Goal: Task Accomplishment & Management: Manage account settings

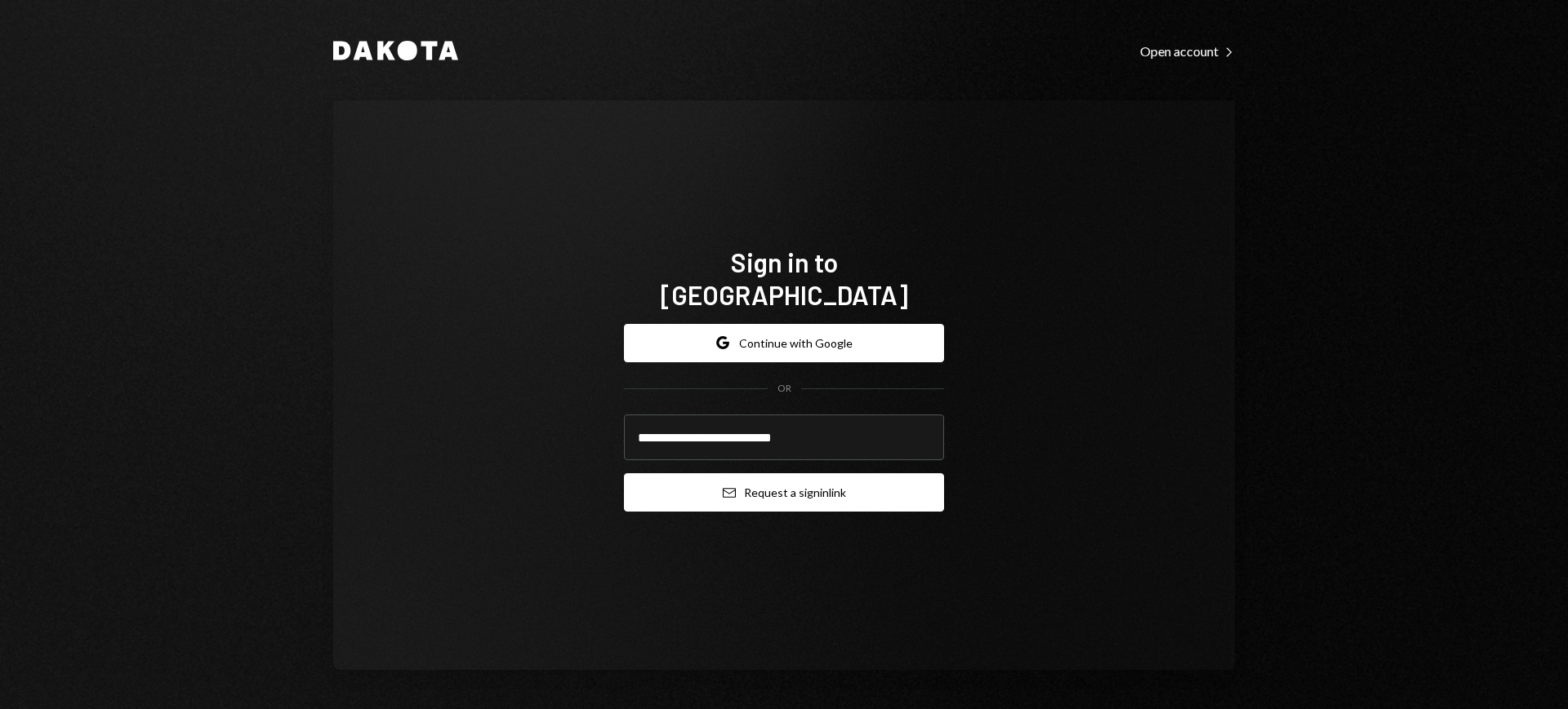
click at [859, 474] on button "Email Request a sign in link" at bounding box center [784, 493] width 320 height 39
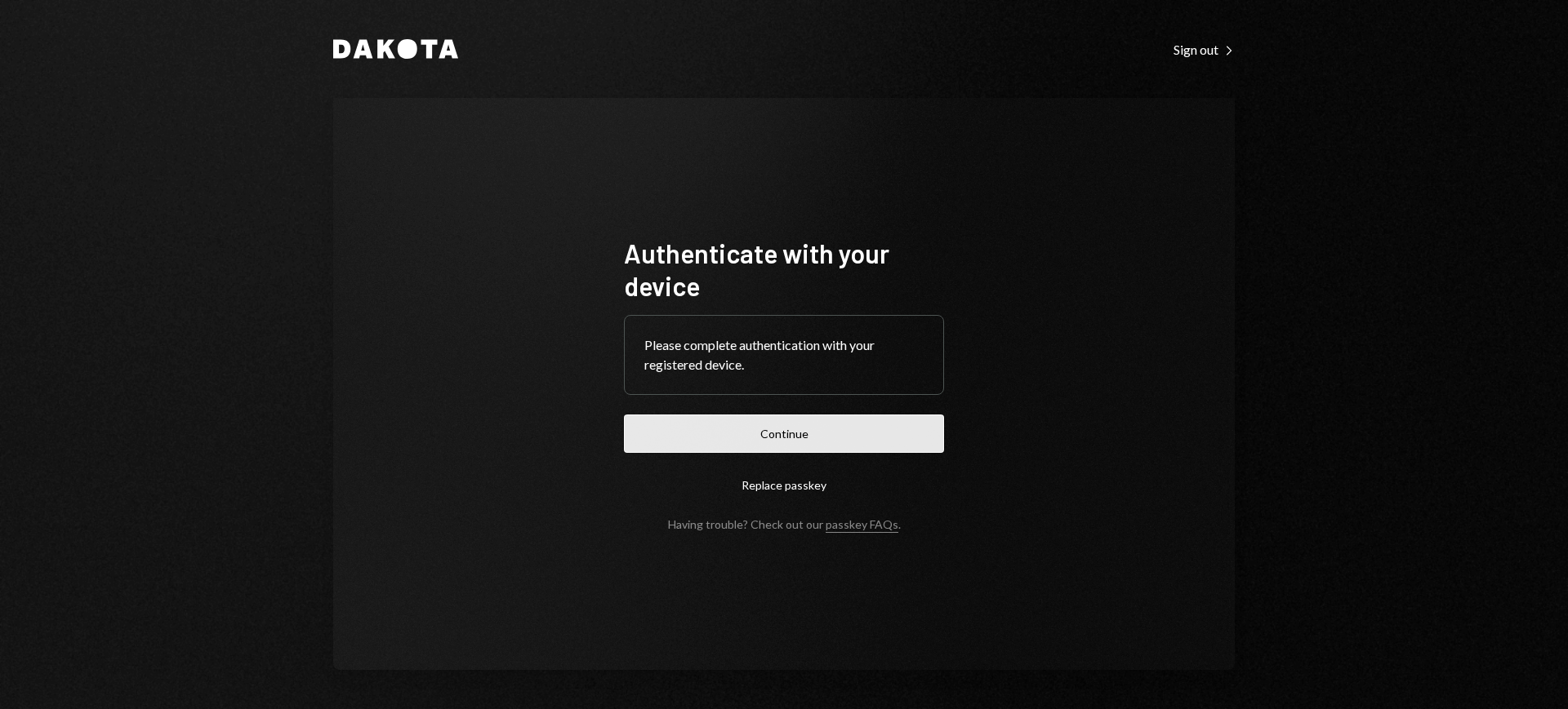
click at [828, 422] on button "Continue" at bounding box center [784, 434] width 320 height 39
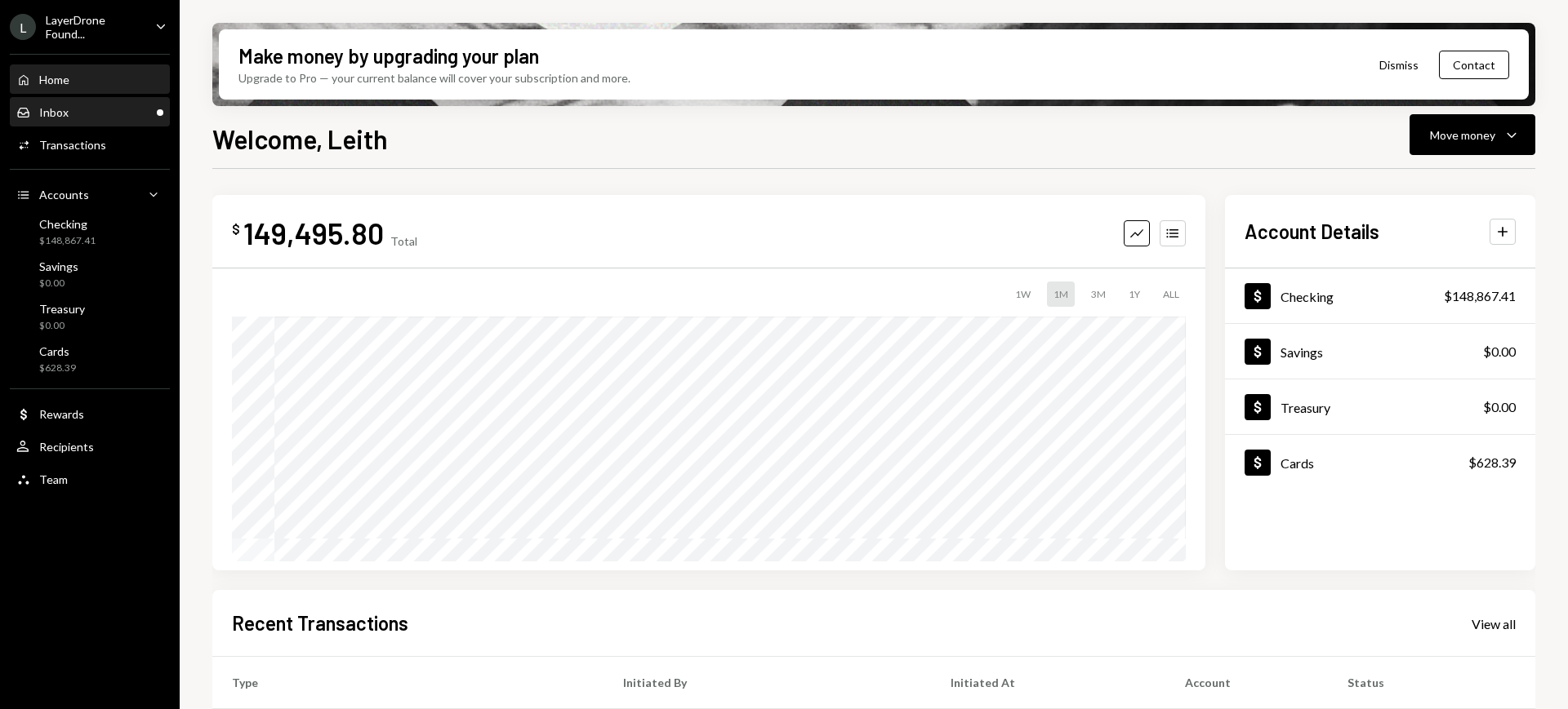
click at [143, 107] on div "Inbox Inbox" at bounding box center [90, 112] width 147 height 15
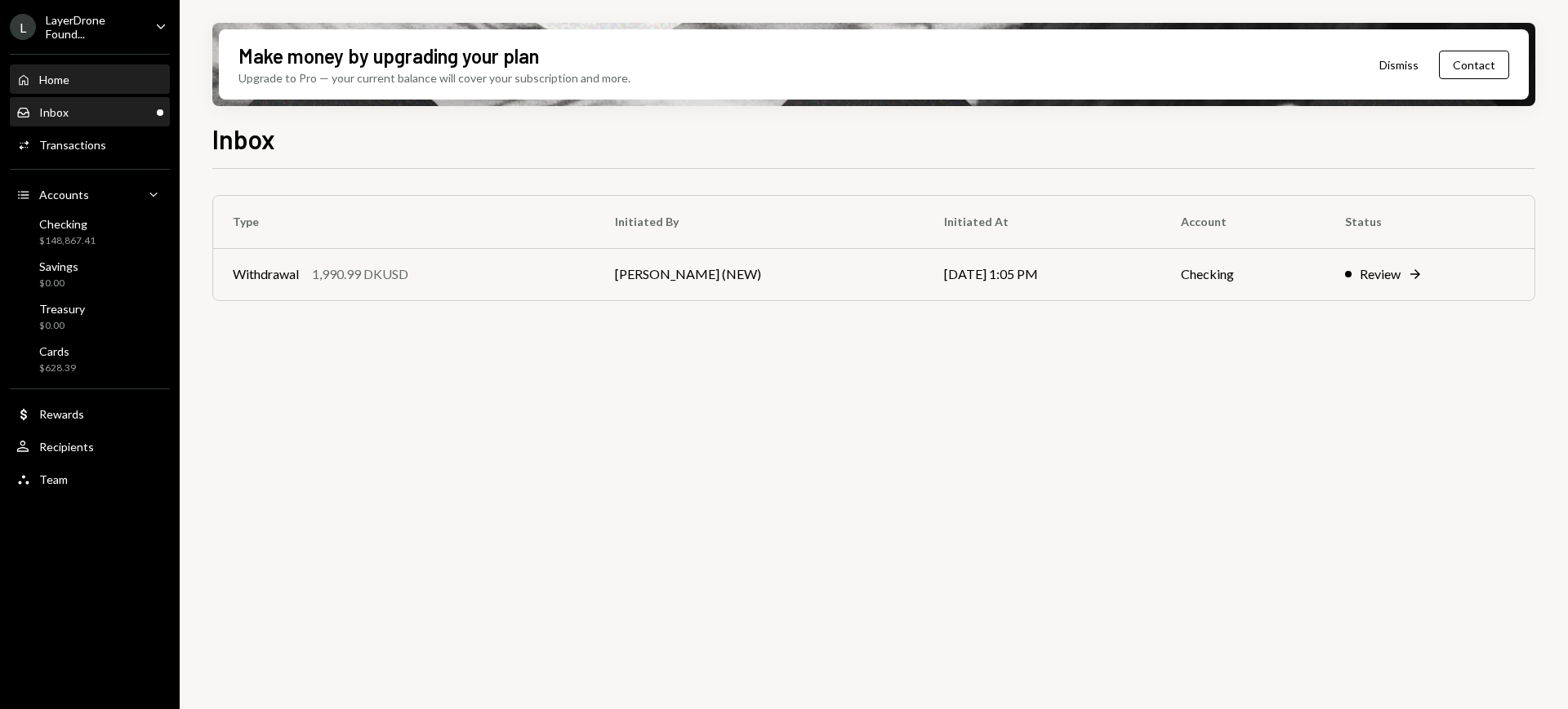
click at [68, 88] on div "Home Home" at bounding box center [90, 79] width 147 height 27
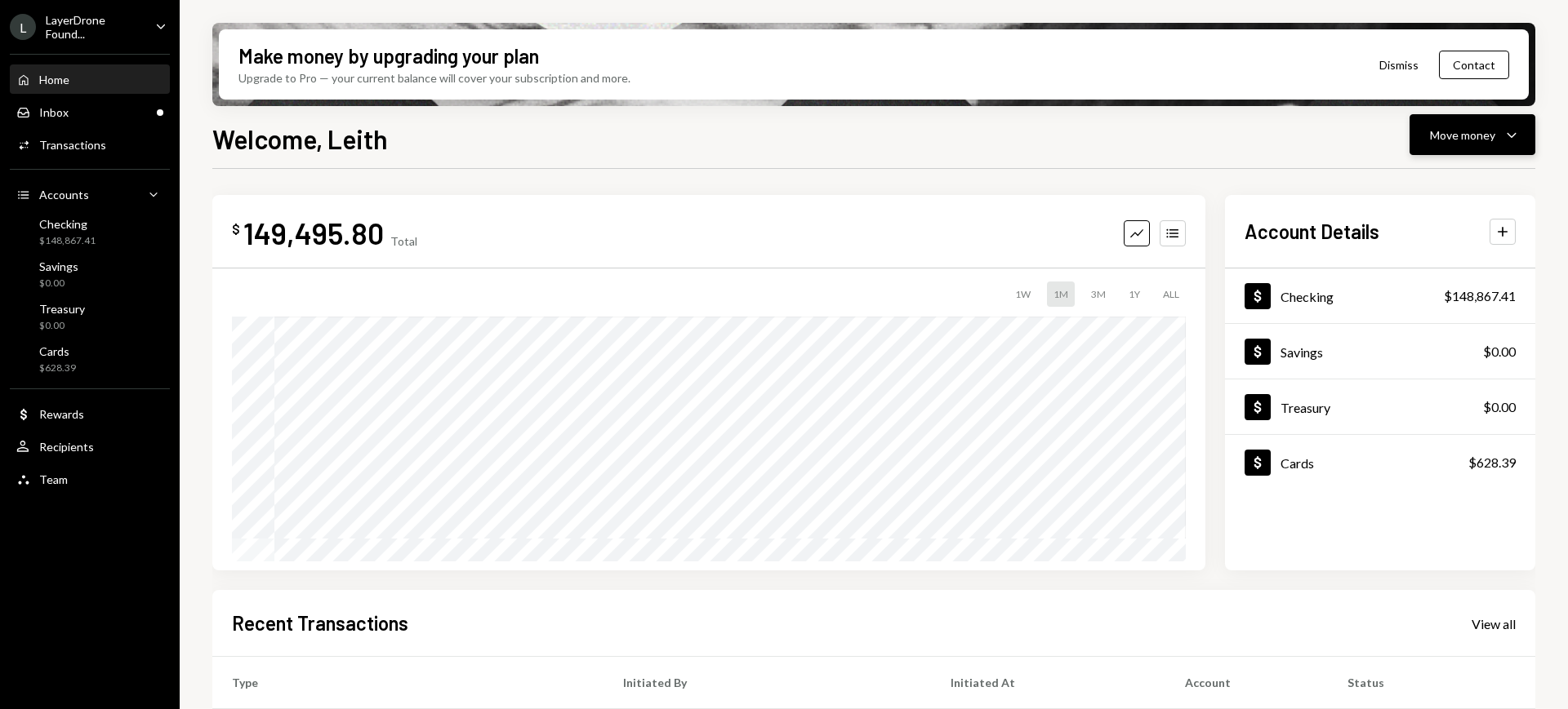
click at [1433, 130] on div "Move money" at bounding box center [1463, 134] width 65 height 17
click at [1351, 133] on div "Welcome, Leith Move money Caret Down" at bounding box center [874, 137] width 1324 height 36
click at [1479, 138] on div "Move money" at bounding box center [1463, 134] width 65 height 17
click at [1329, 154] on div "Welcome, Leith Move money Caret Down" at bounding box center [874, 137] width 1324 height 36
click at [1402, 447] on div "Dollar Cards $628.39" at bounding box center [1381, 463] width 311 height 53
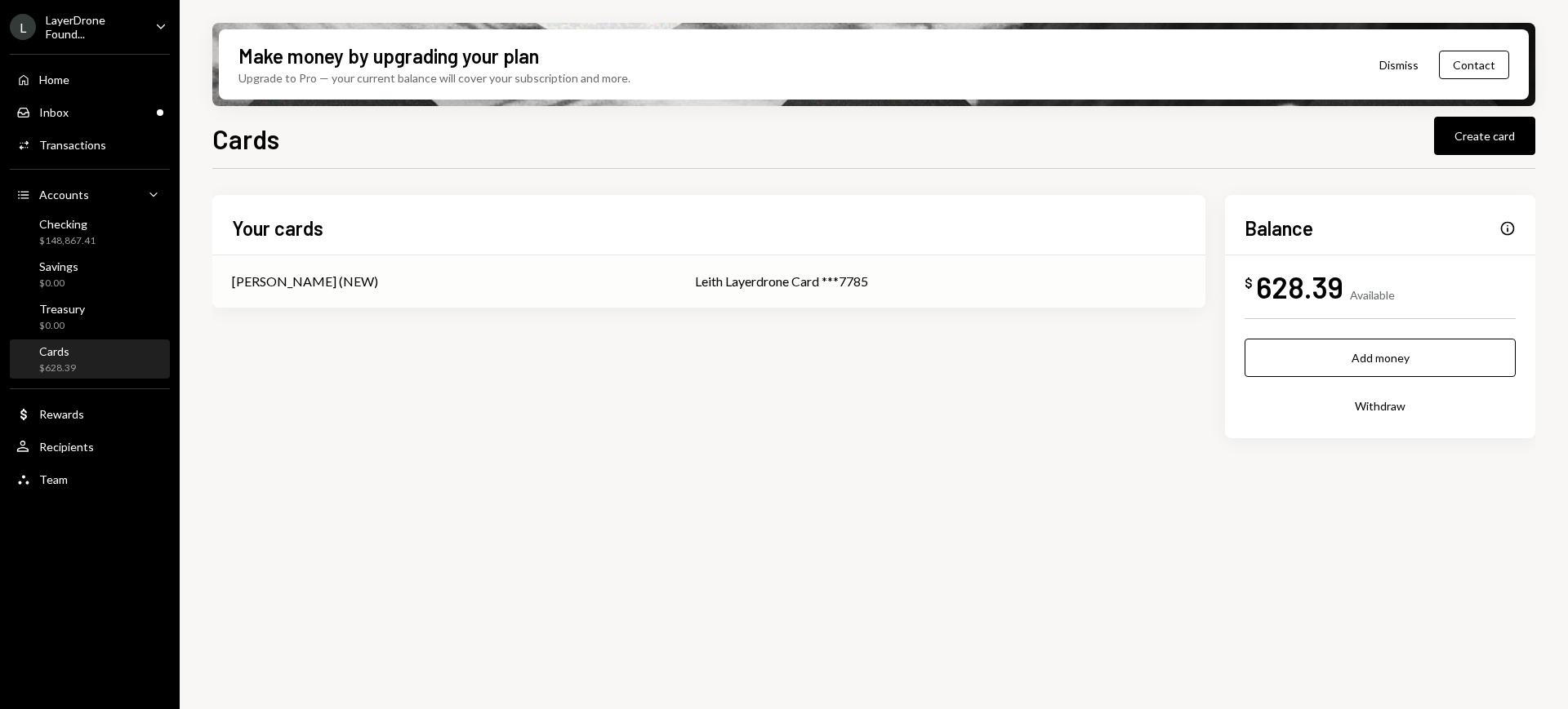
click at [872, 289] on div "Leith Layerdrone Card ***7785" at bounding box center [941, 281] width 491 height 19
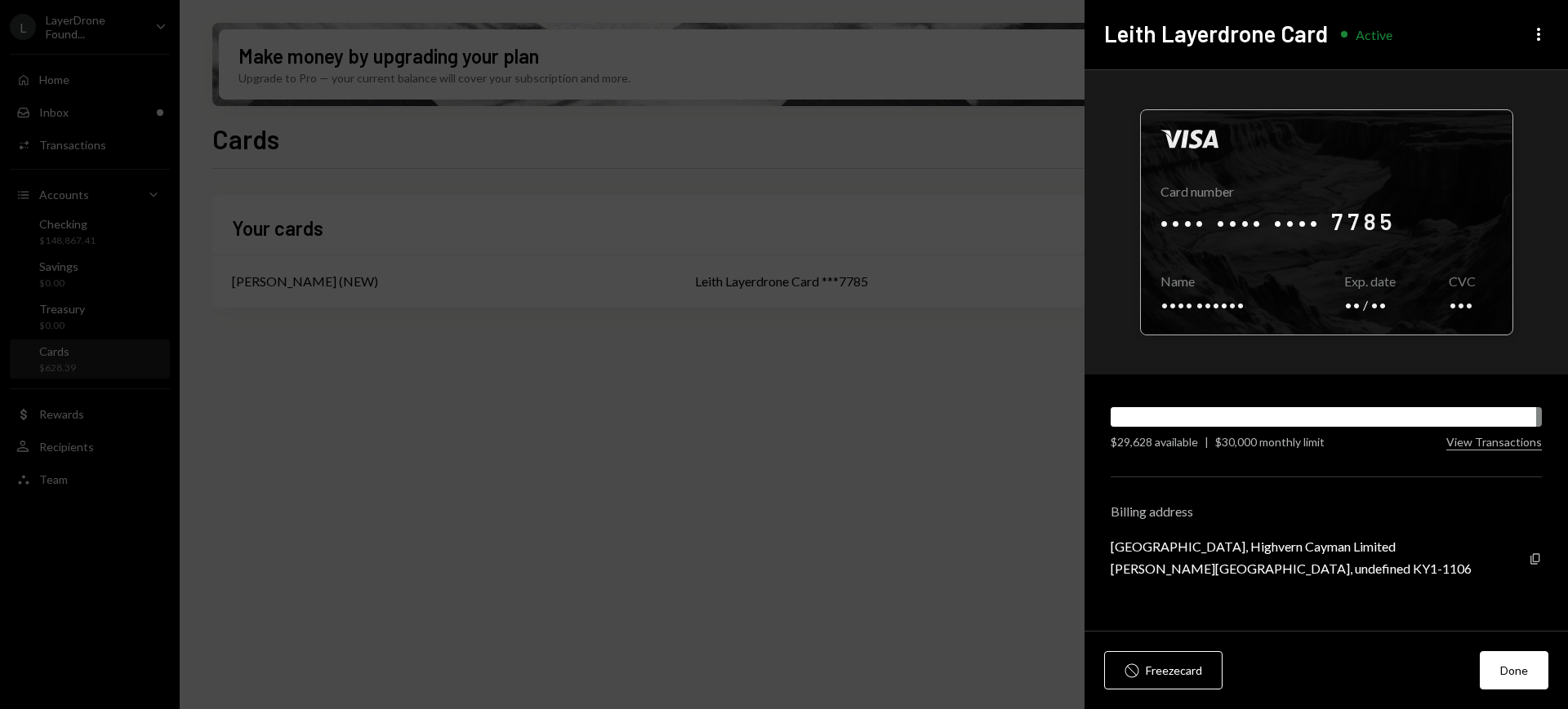
click at [1330, 223] on div at bounding box center [1326, 222] width 371 height 225
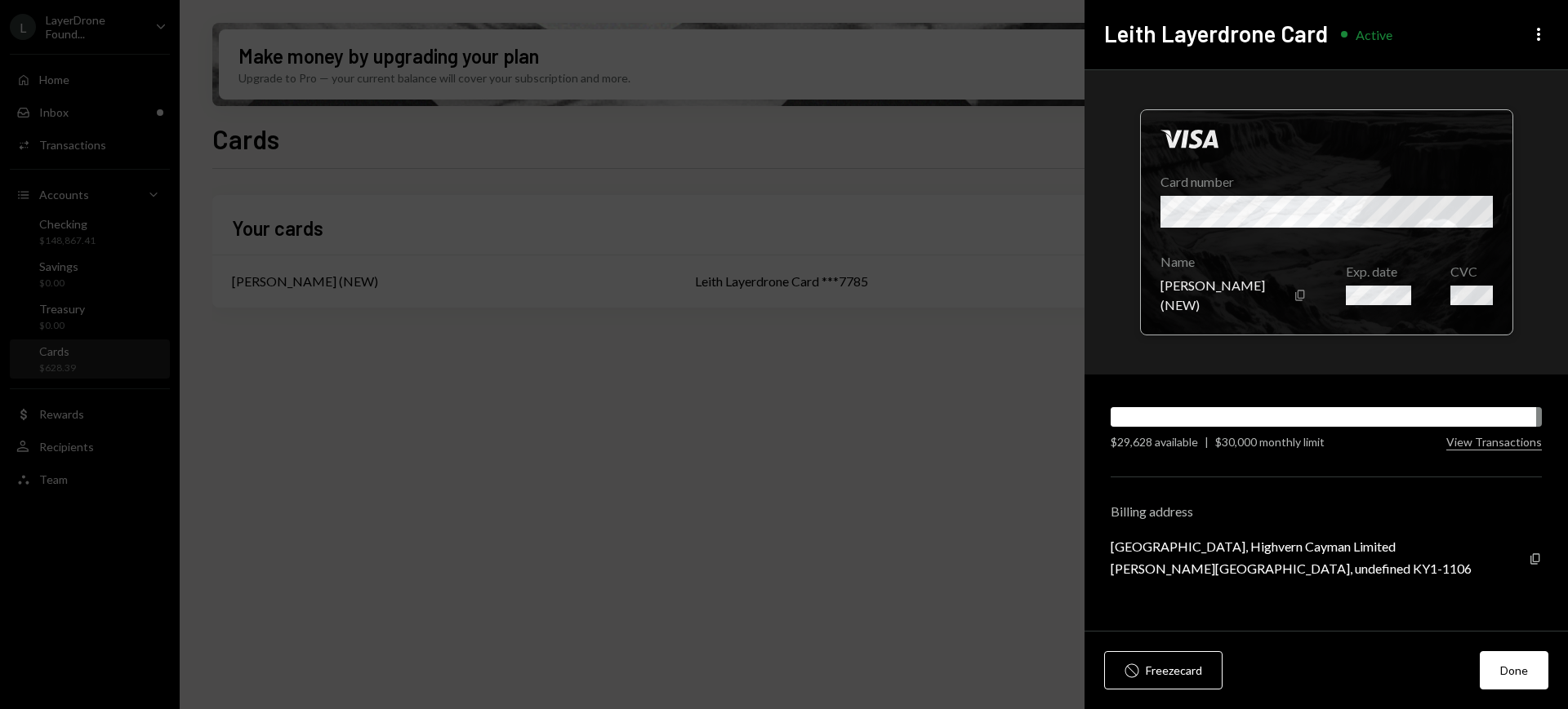
click at [1250, 283] on div at bounding box center [1326, 222] width 371 height 225
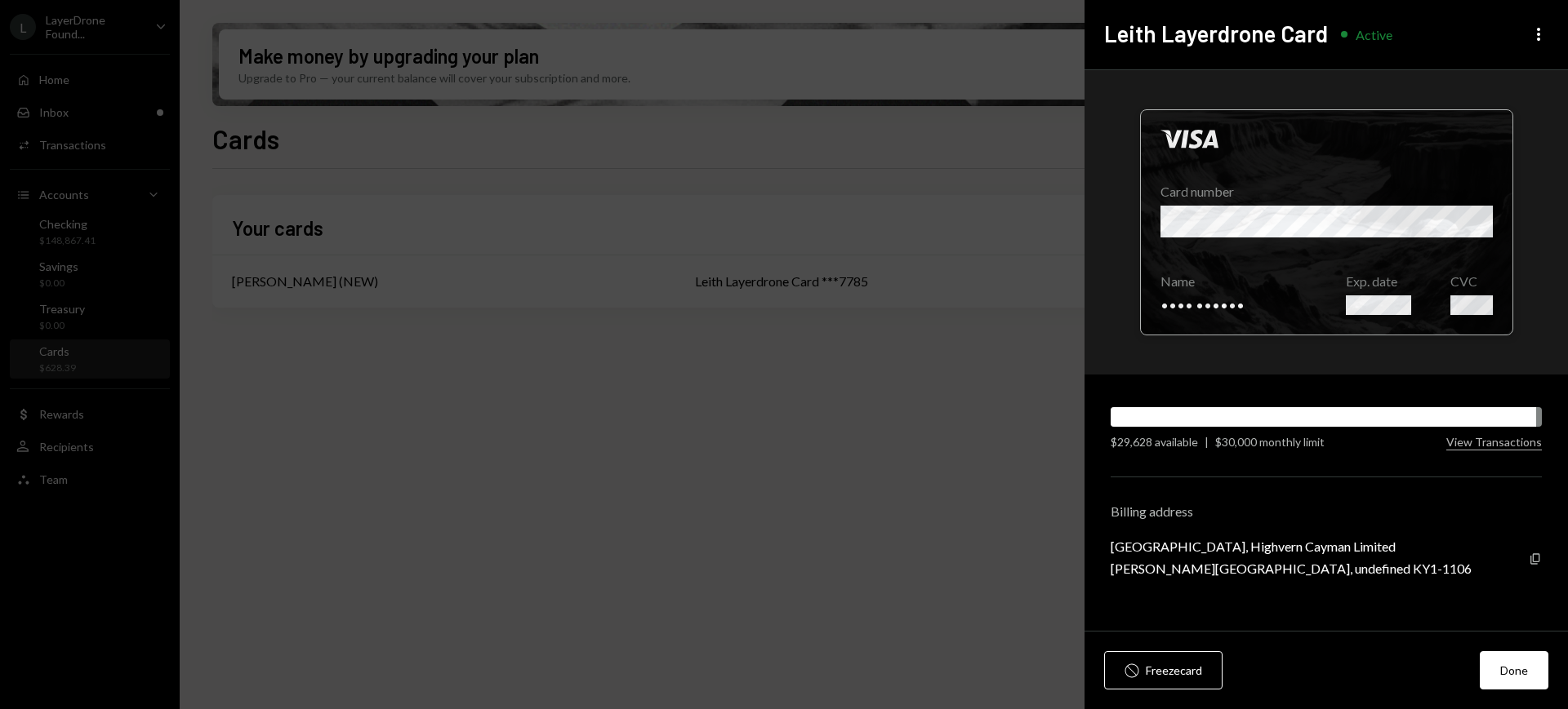
click at [1262, 302] on div at bounding box center [1326, 222] width 371 height 225
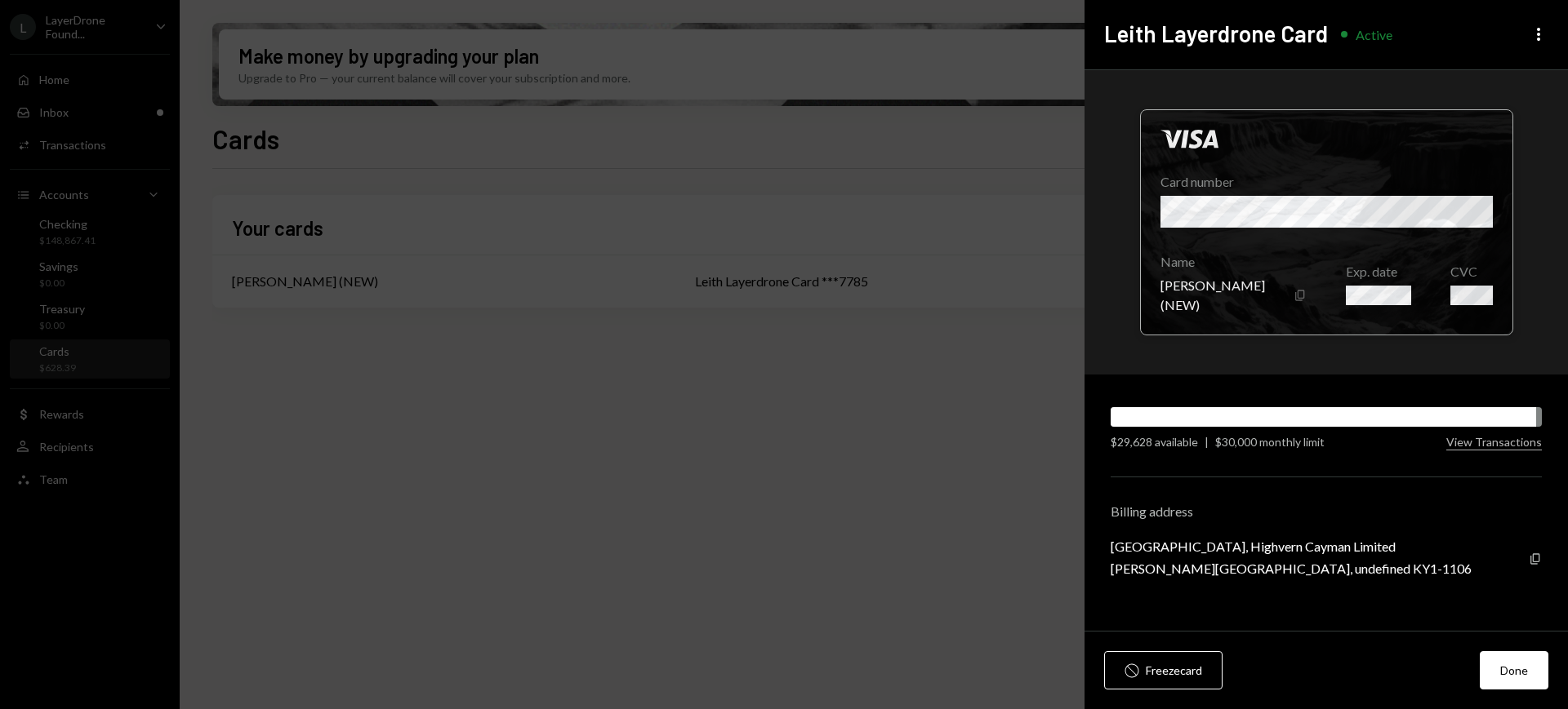
click at [1299, 296] on icon "Copy" at bounding box center [1300, 295] width 13 height 13
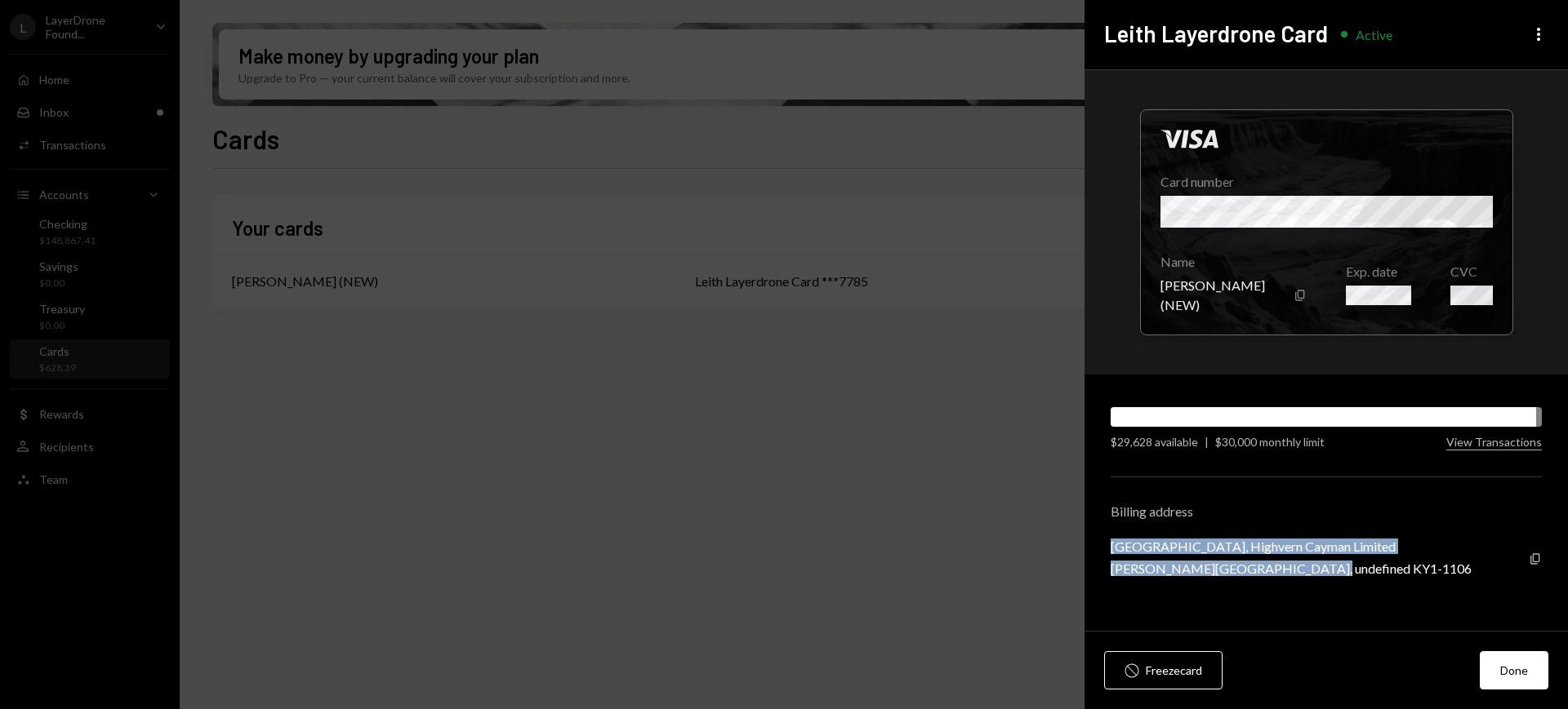
drag, startPoint x: 1331, startPoint y: 570, endPoint x: 1114, endPoint y: 544, distance: 218.6
click at [1114, 544] on div "Elgin Court, Highvern Cayman Limited George Town, undefined KY1-1106 Copy" at bounding box center [1326, 557] width 431 height 38
click at [1534, 558] on icon "Copy" at bounding box center [1535, 559] width 13 height 13
click at [1309, 554] on div "Elgin Court, Highvern Cayman Limited George Town, undefined KY1-1106" at bounding box center [1291, 557] width 361 height 38
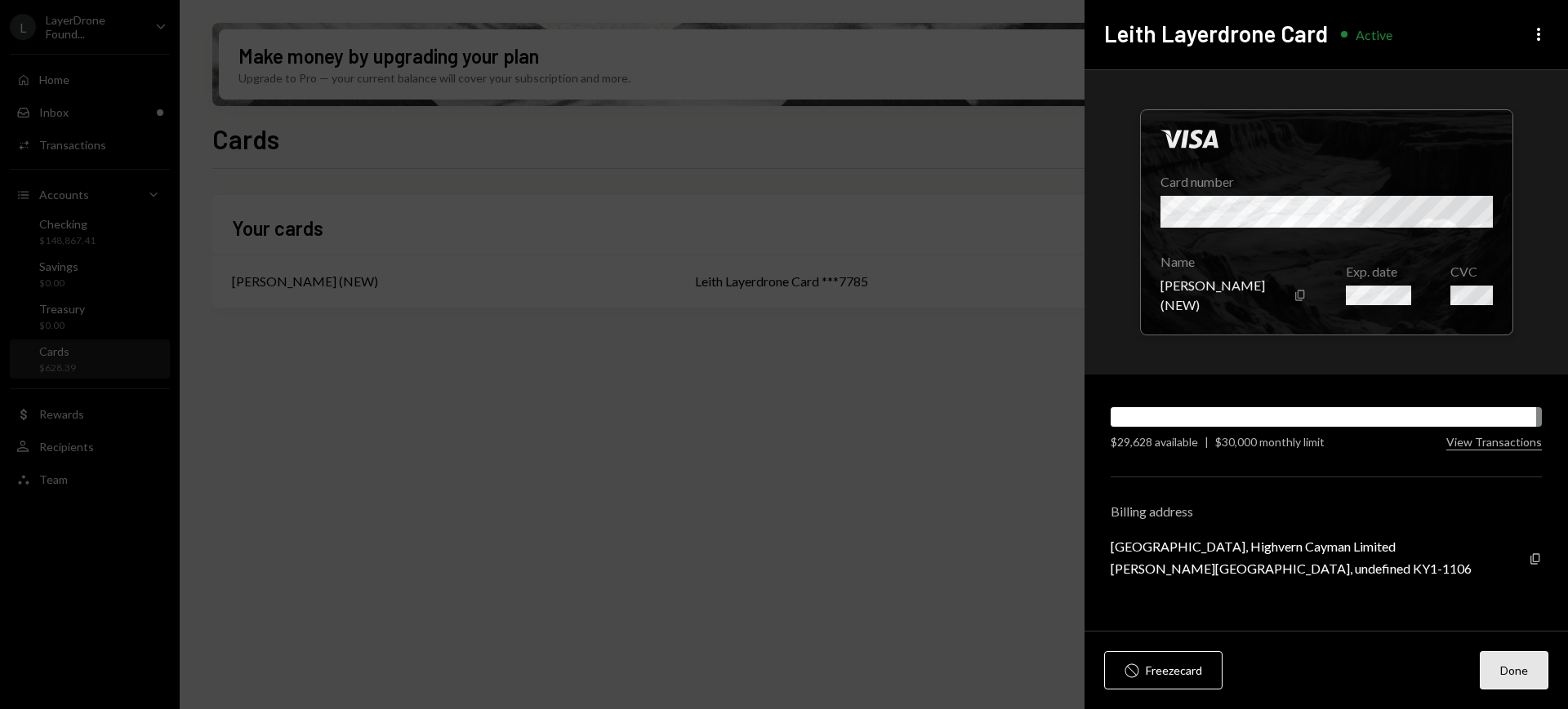
click at [1508, 671] on button "Done" at bounding box center [1514, 671] width 69 height 39
